Goal: Transaction & Acquisition: Purchase product/service

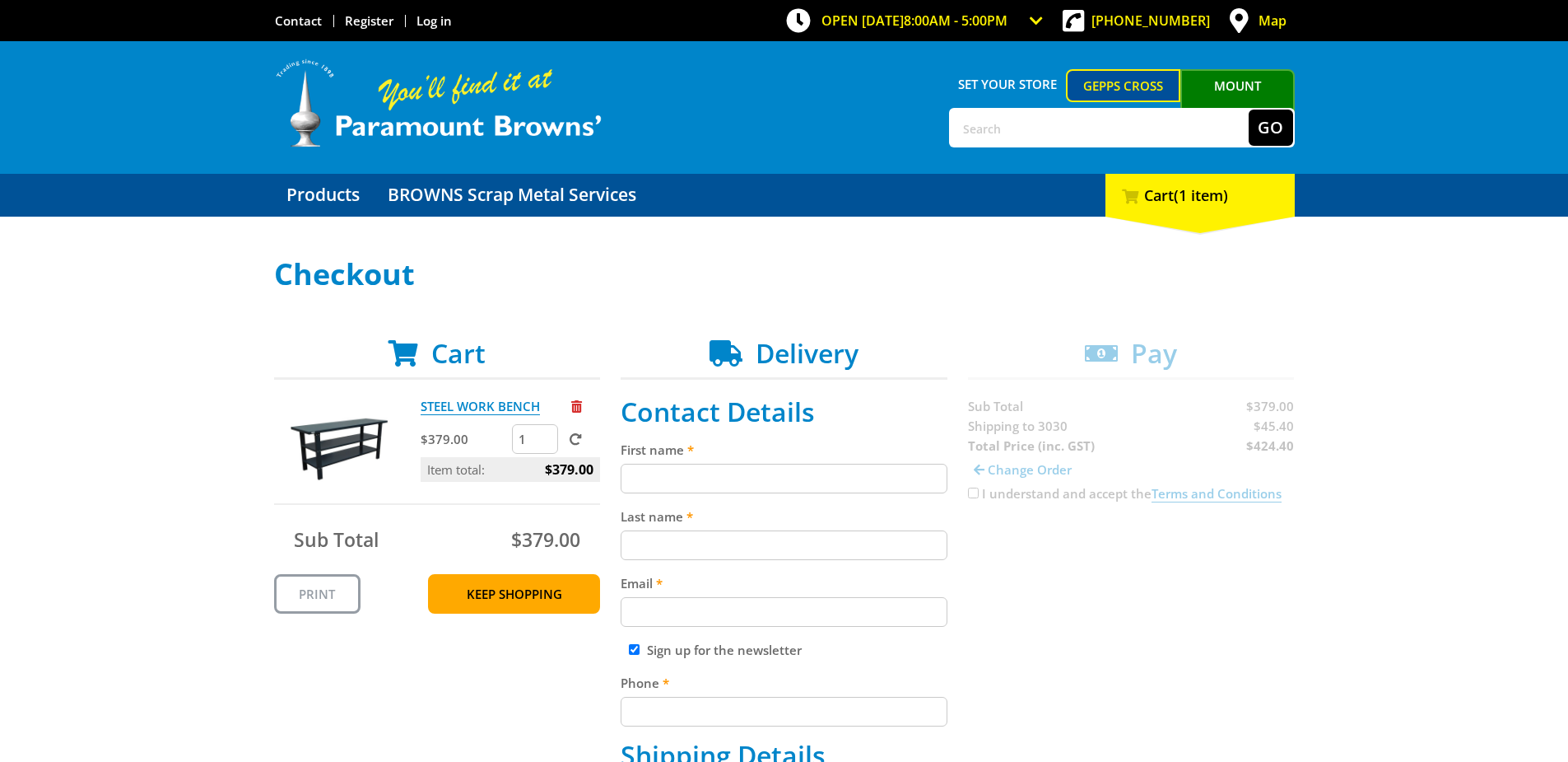
click at [797, 489] on input "First name" at bounding box center [784, 478] width 327 height 30
type input "MICHAEL"
type input "Agosta"
type input "admin@aaafarms.com.au"
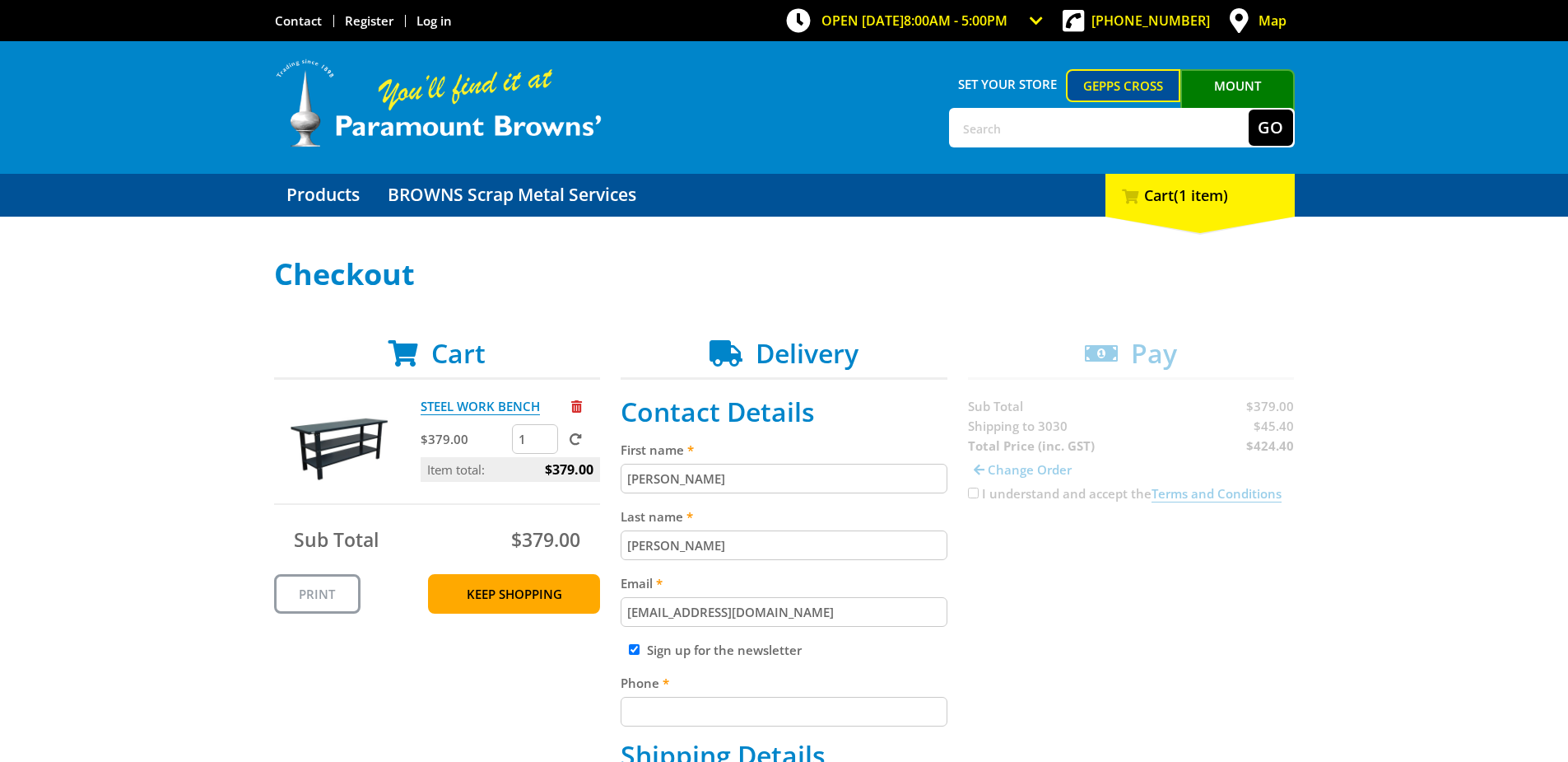
type input "0407569998"
type input "AAA FARMS"
type input "50 Robbs Rd Werribee South 3030"
type input "Werribee South"
select select "VIC"
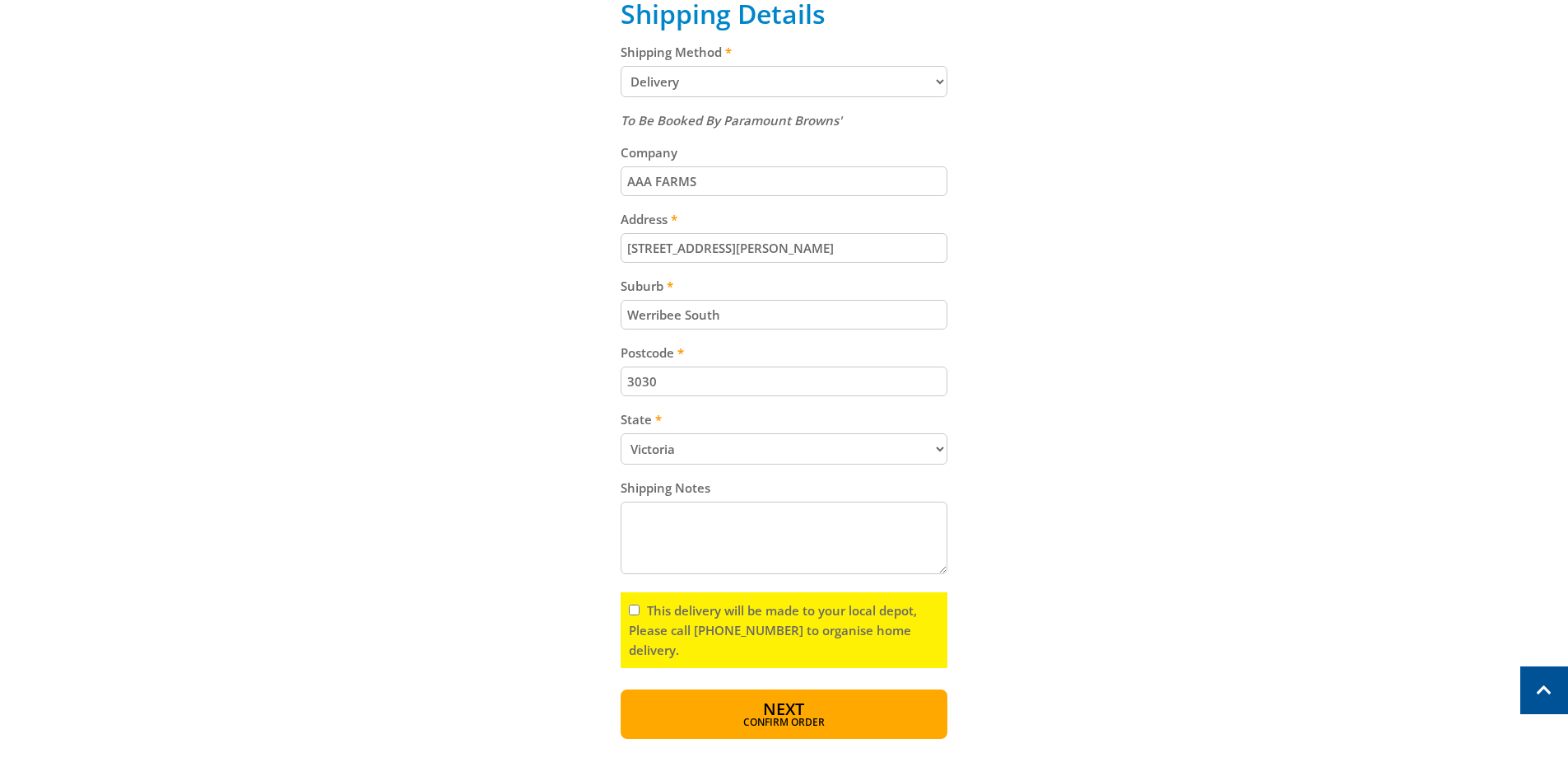
scroll to position [823, 0]
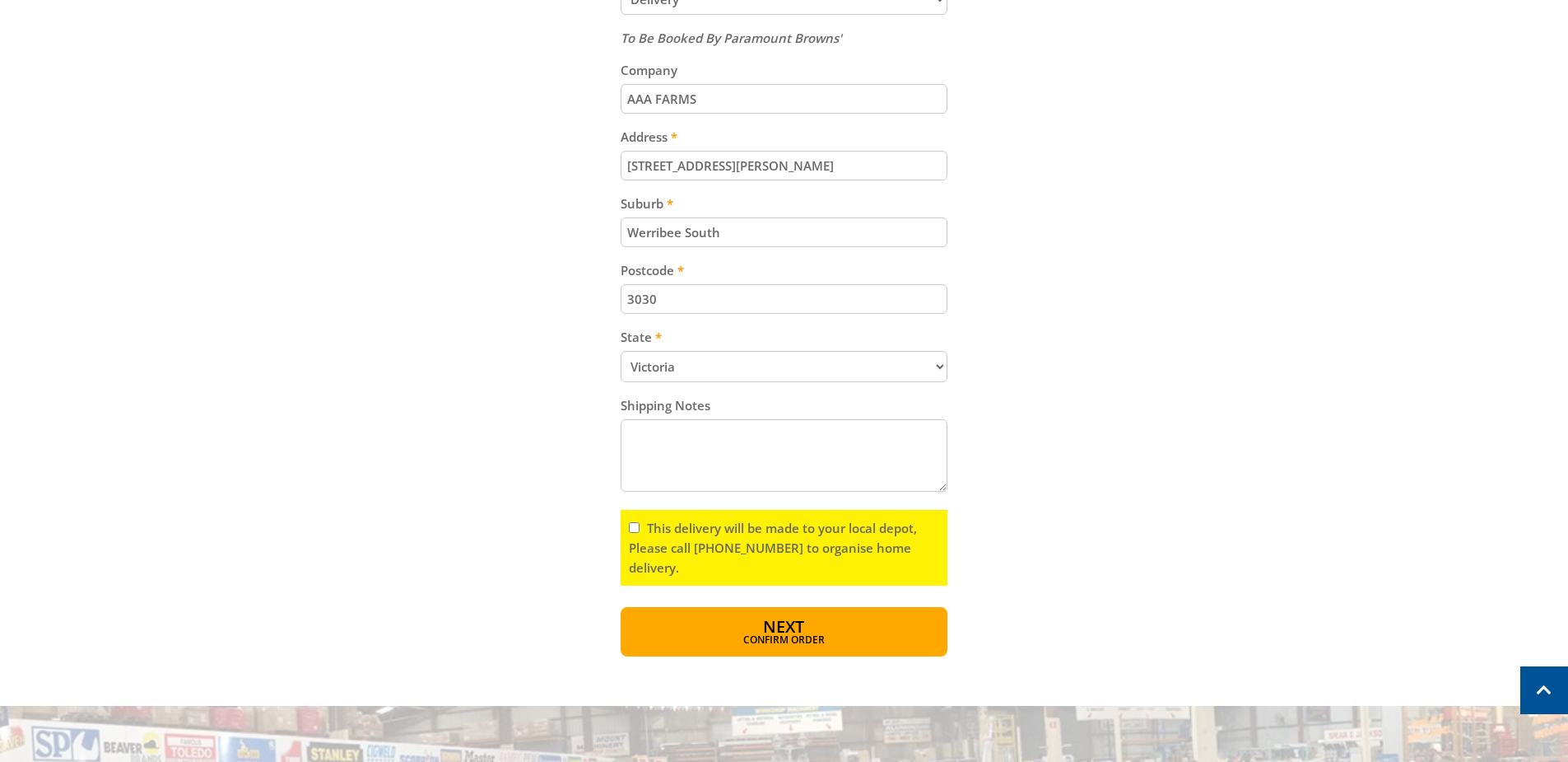
click at [637, 530] on input "This delivery will be made to your local depot, Please call (08) 8260 6333 to o…" at bounding box center [634, 528] width 11 height 11
checkbox input "true"
click at [755, 630] on button "Next Confirm order" at bounding box center [784, 631] width 327 height 49
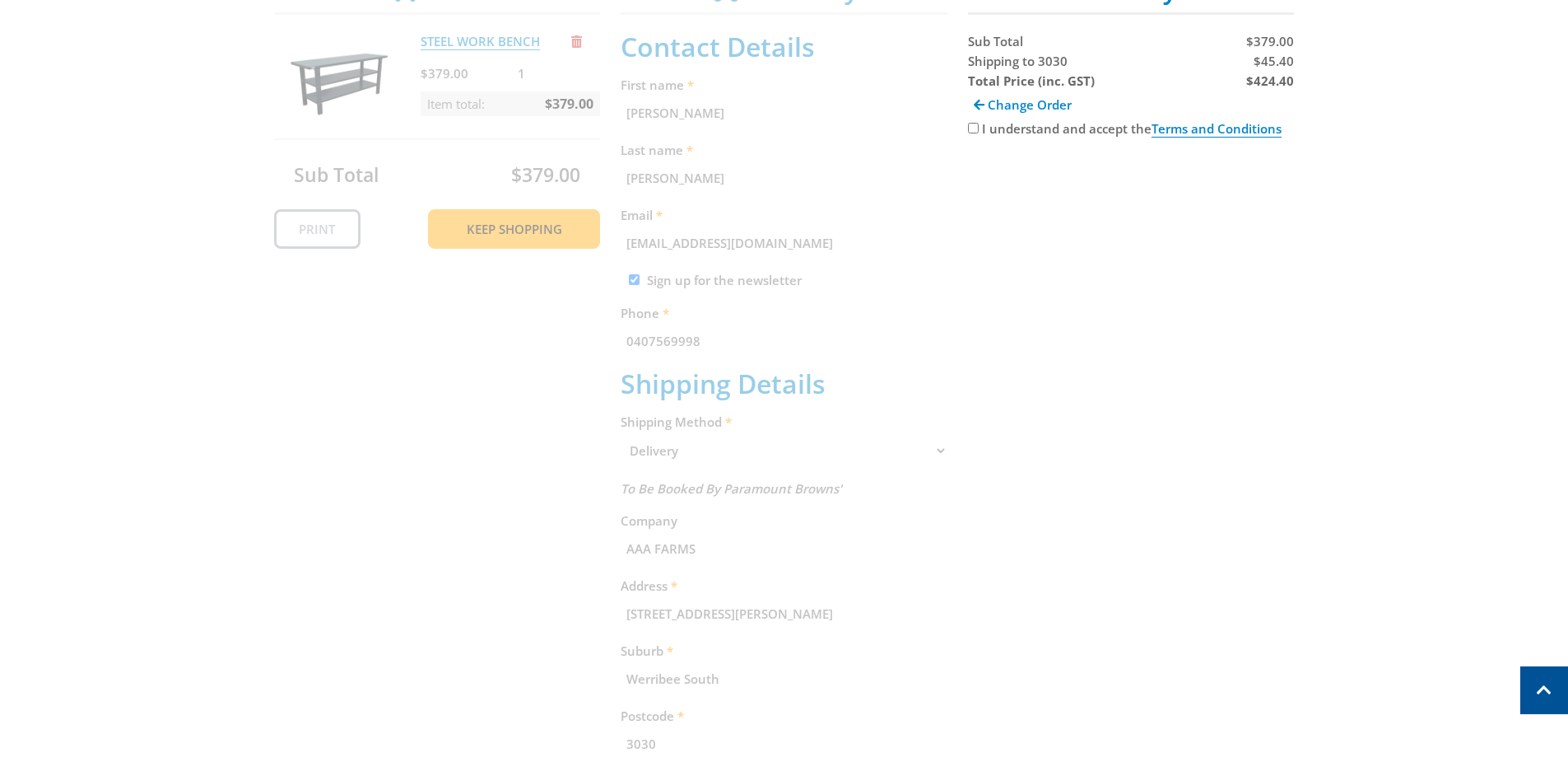
scroll to position [338, 0]
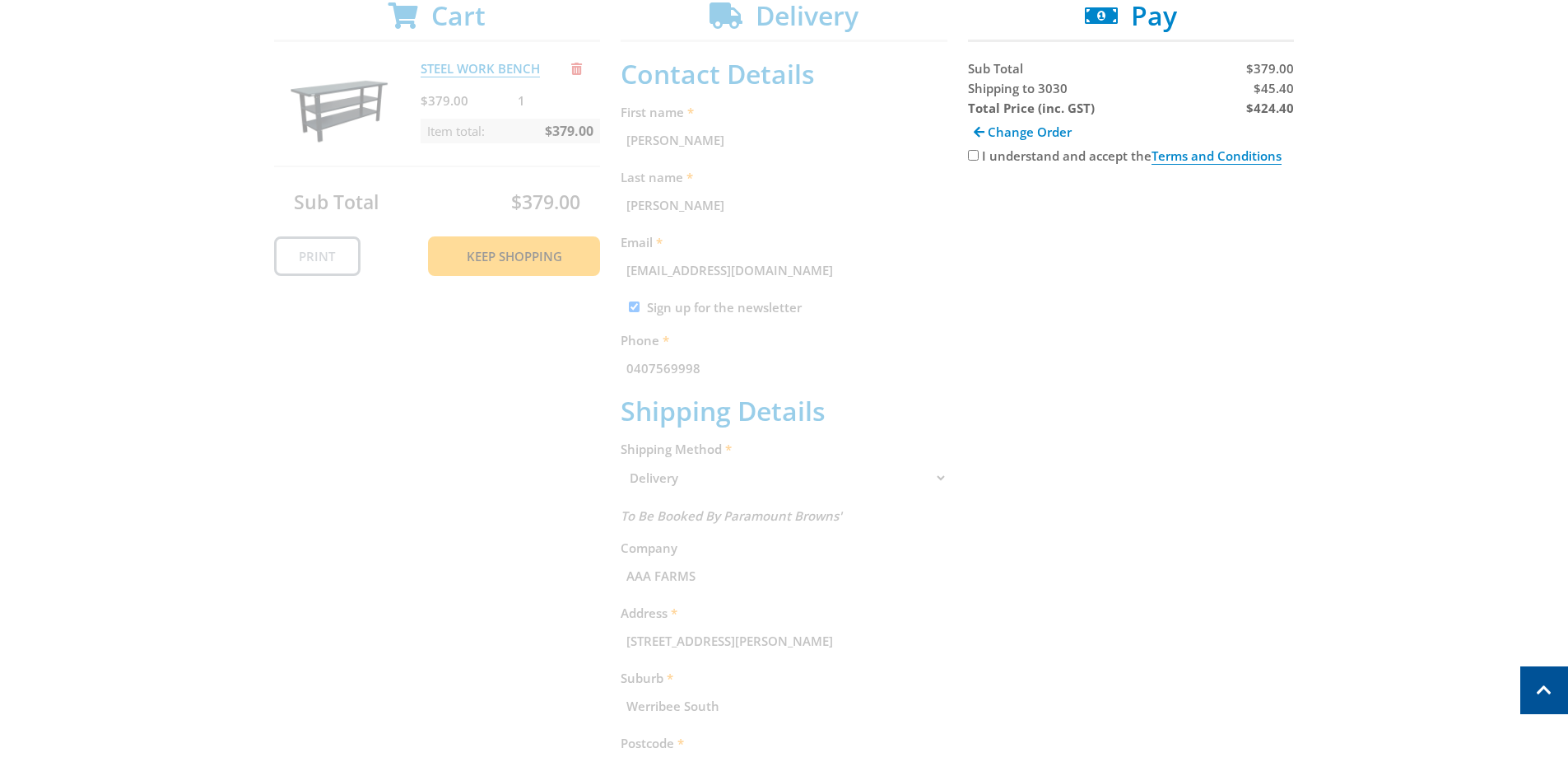
click at [972, 159] on input "I understand and accept the Terms and Conditions" at bounding box center [974, 155] width 11 height 11
checkbox input "true"
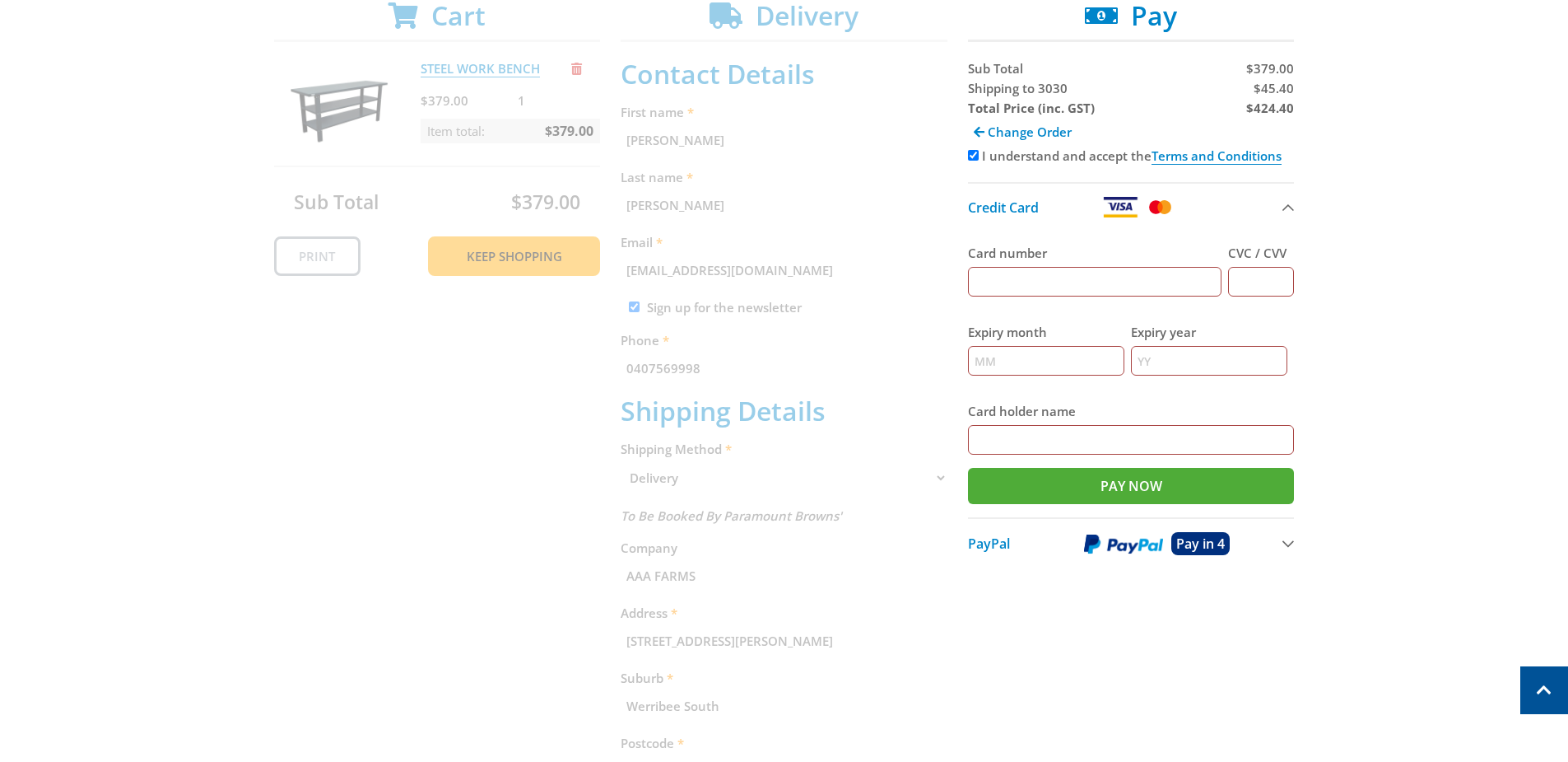
click at [997, 269] on input "Card number" at bounding box center [1095, 282] width 254 height 30
type input "4336877100136520"
click at [1275, 276] on input "CVC / CVV" at bounding box center [1261, 282] width 66 height 30
type input "717"
click at [1054, 350] on input "Expiry month" at bounding box center [1046, 361] width 156 height 30
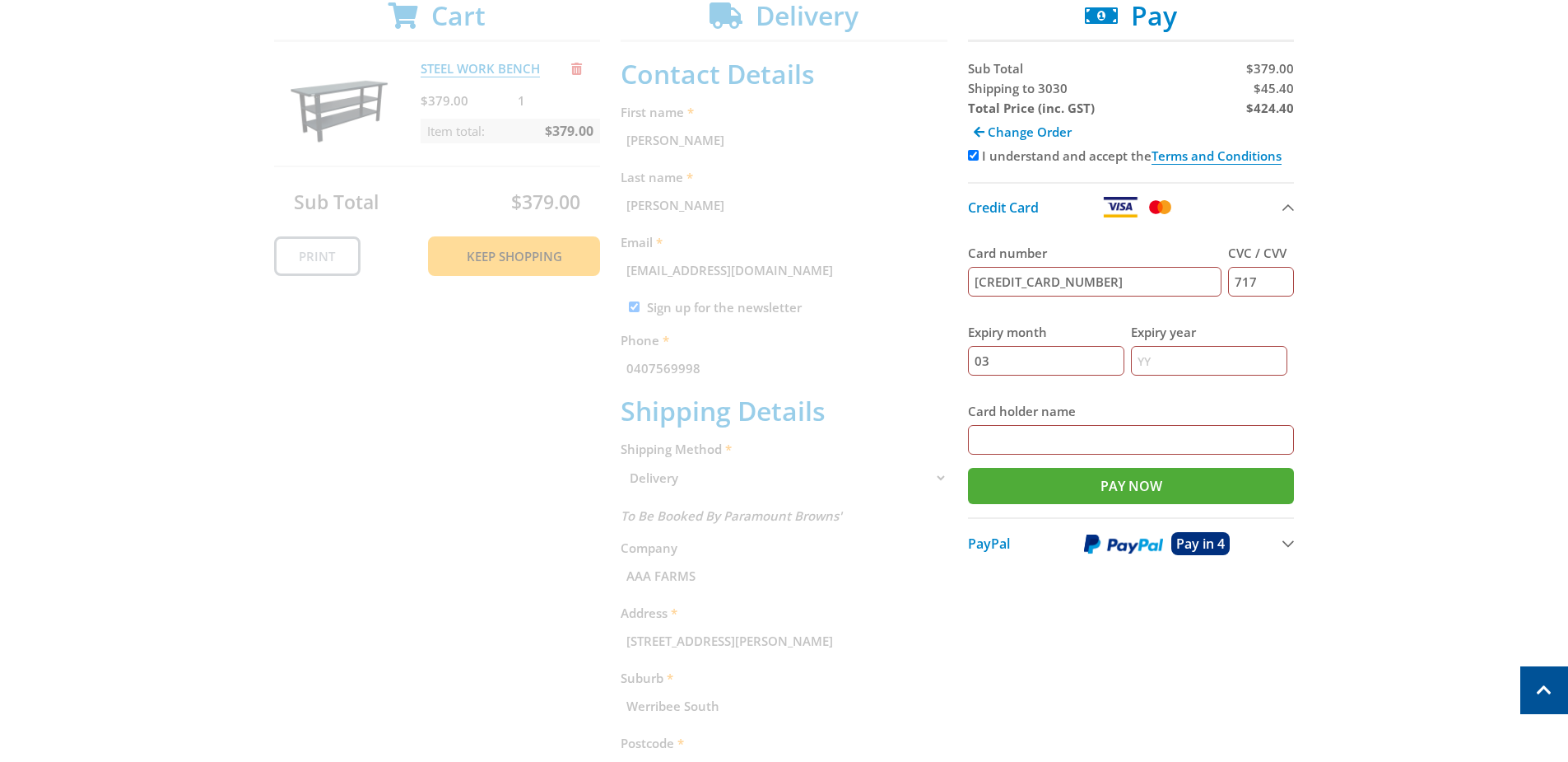
type input "03"
click at [1151, 357] on input "Expiry year" at bounding box center [1208, 361] width 156 height 30
type input "27"
click at [1096, 453] on input "Card holder name" at bounding box center [1132, 439] width 327 height 30
type input "Anthony Agosta"
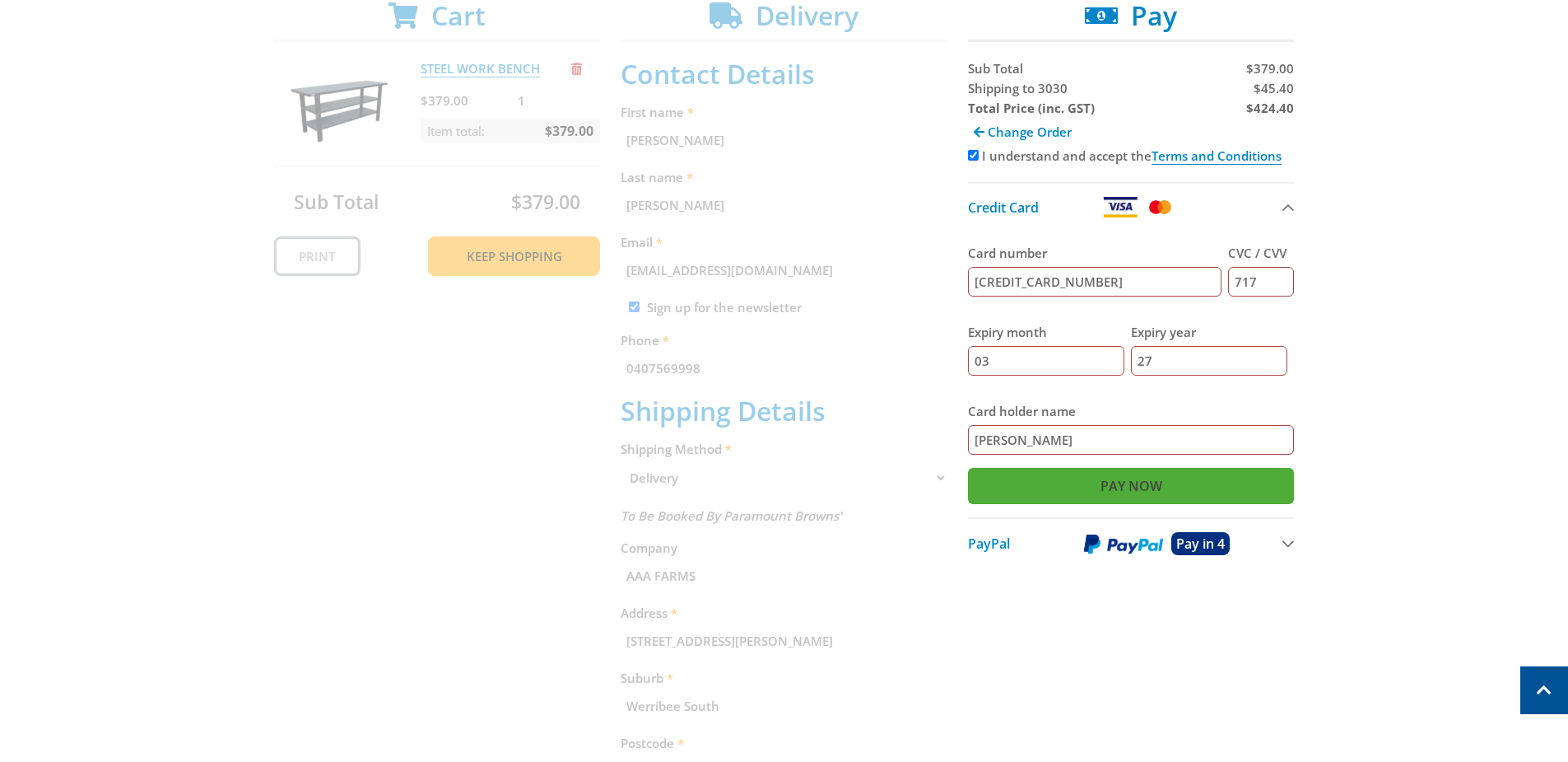
click at [1050, 481] on input "Pay Now" at bounding box center [1132, 485] width 327 height 36
type input "Paying..."
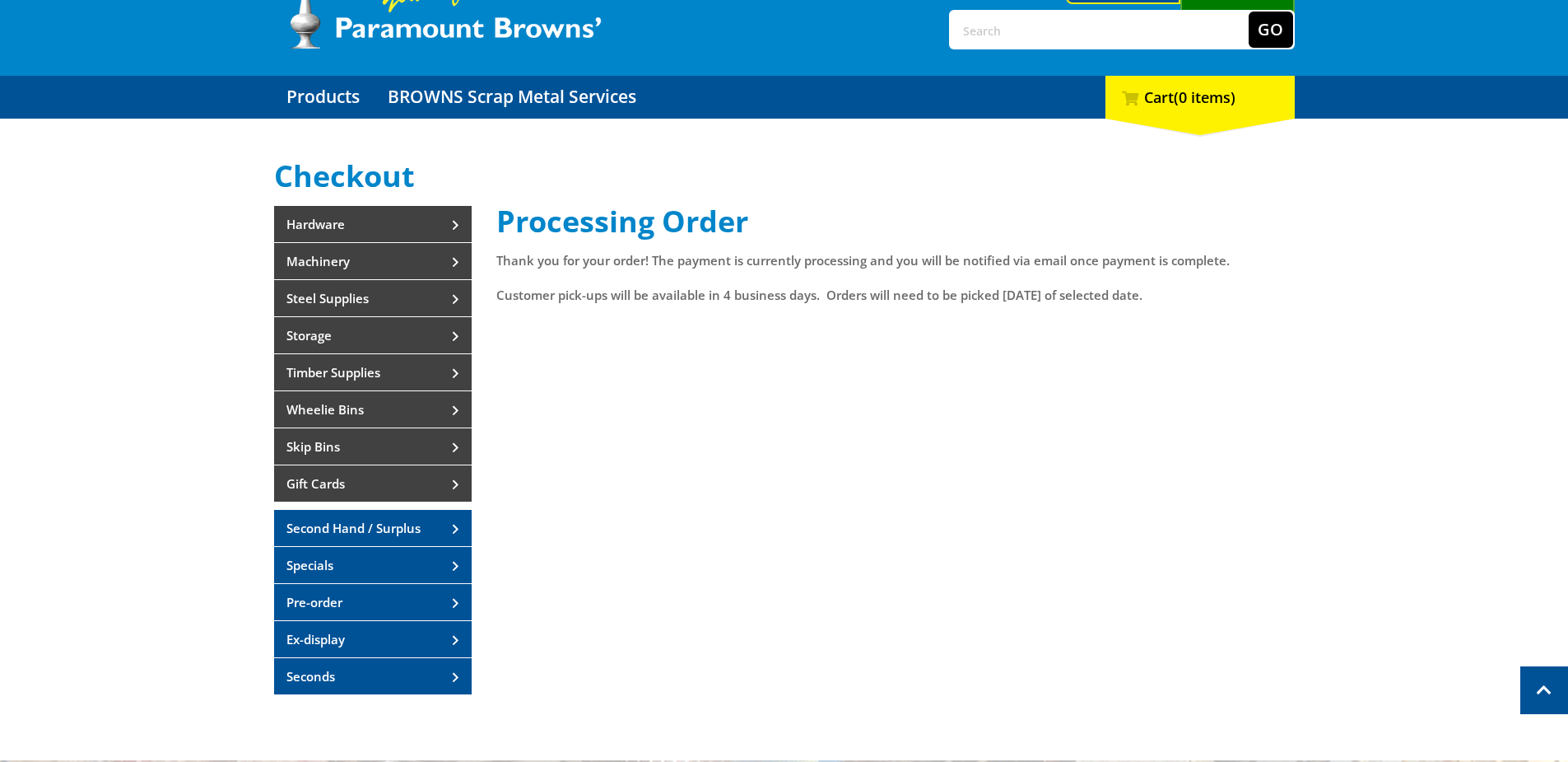
scroll to position [82, 0]
